Goal: Task Accomplishment & Management: Manage account settings

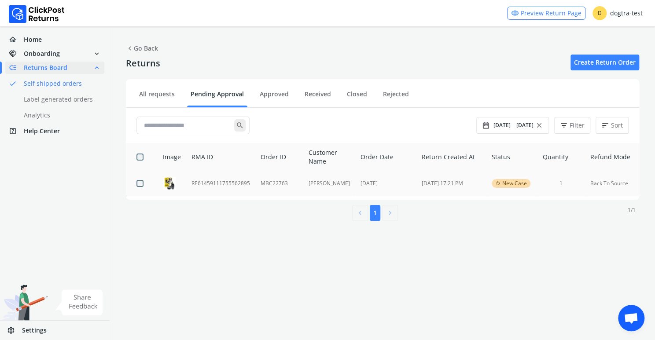
click at [207, 183] on td "RE61459111755562895" at bounding box center [220, 183] width 69 height 25
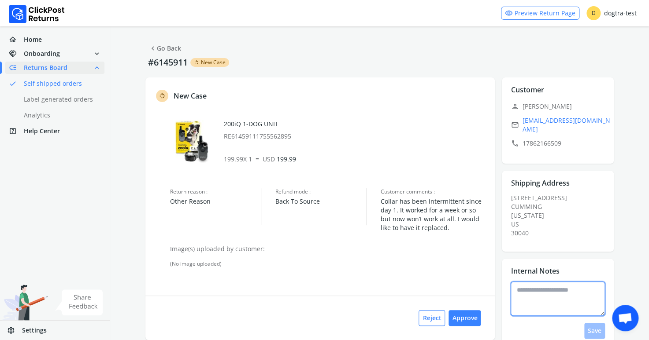
click at [532, 288] on textarea at bounding box center [557, 299] width 94 height 34
type textarea "**********"
click at [593, 325] on button "Save" at bounding box center [594, 331] width 21 height 16
click at [465, 316] on button "Approve" at bounding box center [464, 318] width 32 height 16
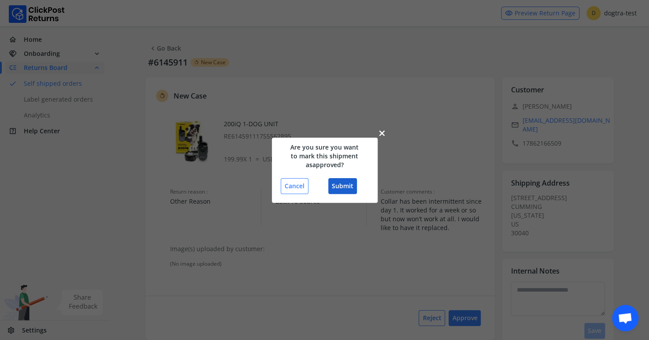
click at [339, 185] on button "Submit" at bounding box center [342, 186] width 29 height 16
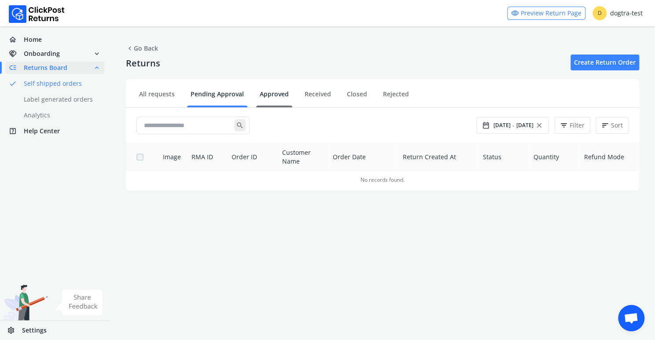
click at [271, 94] on link "Approved" at bounding box center [274, 97] width 36 height 15
